Goal: Transaction & Acquisition: Purchase product/service

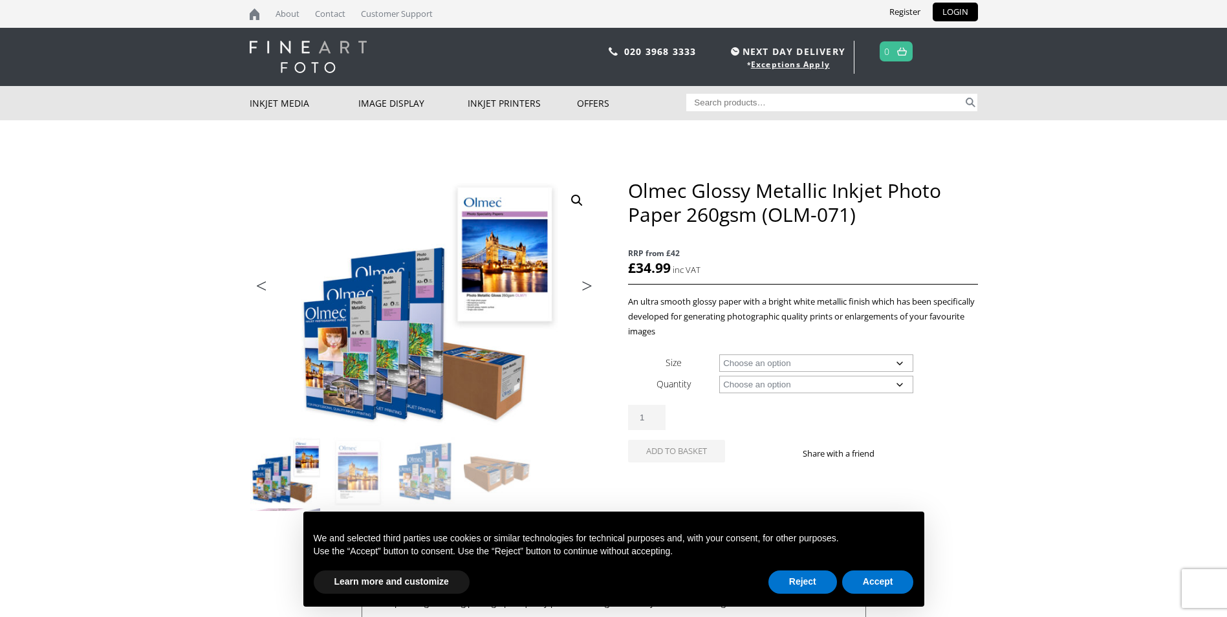
click at [897, 361] on select "Choose an option A4 Sheet A3 Sheet A3+ Sheet A2 Sheet 17" Wide Roll 24" Wide Ro…" at bounding box center [816, 362] width 194 height 17
click at [719, 354] on select "Choose an option A4 Sheet A3 Sheet A3+ Sheet A2 Sheet 17" Wide Roll 24" Wide Ro…" at bounding box center [816, 362] width 194 height 17
select select "a3-sheet-2"
click at [901, 383] on select "Choose an option 50 Sheets" at bounding box center [816, 384] width 194 height 17
select select "50-sheets"
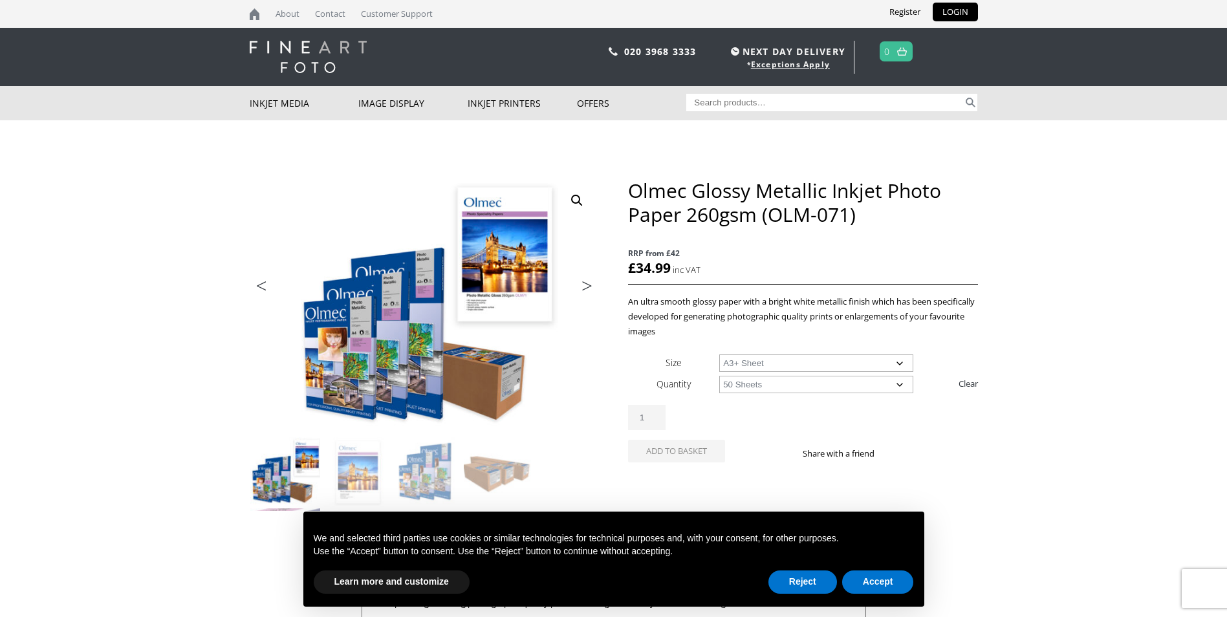
click at [719, 376] on select "Choose an option 50 Sheets" at bounding box center [816, 384] width 194 height 17
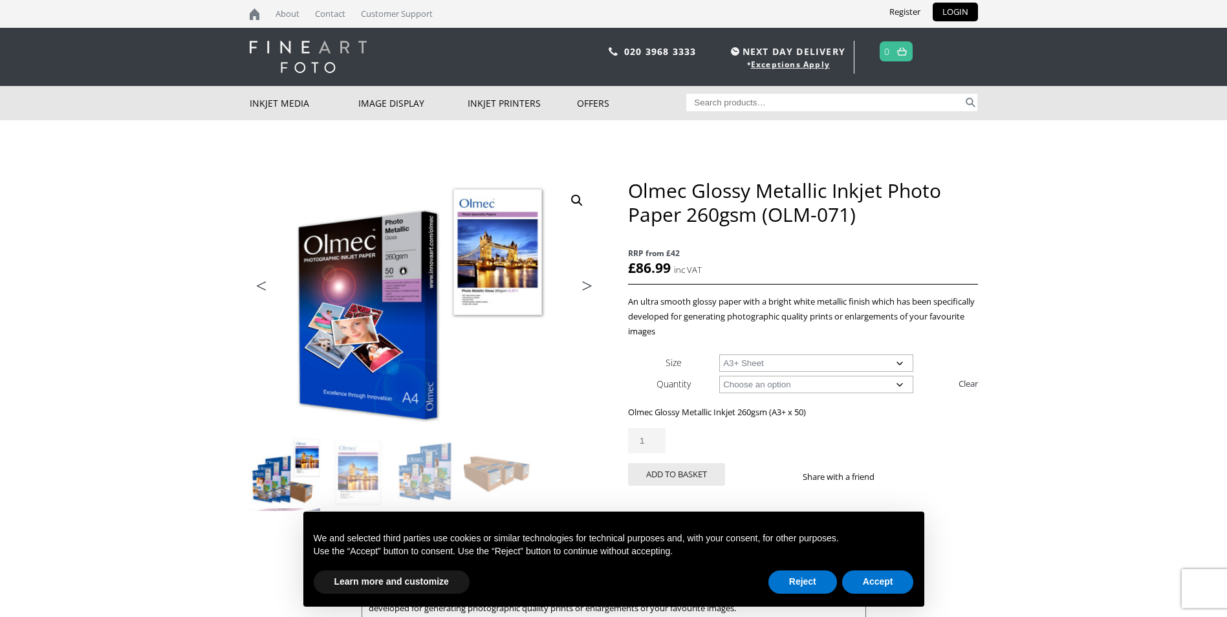
click at [900, 361] on select "Choose an option A4 Sheet A3 Sheet A3+ Sheet A2 Sheet" at bounding box center [816, 362] width 194 height 17
click at [719, 354] on select "Choose an option A4 Sheet A3 Sheet A3+ Sheet A2 Sheet" at bounding box center [816, 362] width 194 height 17
click at [902, 361] on select "Choose an option A4 Sheet A3 Sheet A3+ Sheet A2 Sheet" at bounding box center [816, 362] width 194 height 17
click at [719, 354] on select "Choose an option A4 Sheet A3 Sheet A3+ Sheet A2 Sheet" at bounding box center [816, 362] width 194 height 17
select select "a3-sheet"
